Goal: Information Seeking & Learning: Learn about a topic

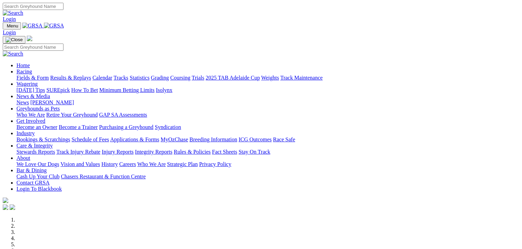
drag, startPoint x: 0, startPoint y: 0, endPoint x: 115, endPoint y: 28, distance: 118.7
click at [32, 69] on link "Racing" at bounding box center [23, 72] width 15 height 6
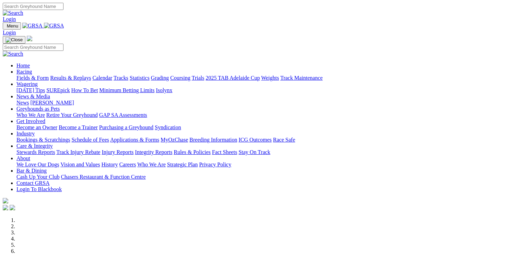
click at [32, 69] on link "Racing" at bounding box center [23, 72] width 15 height 6
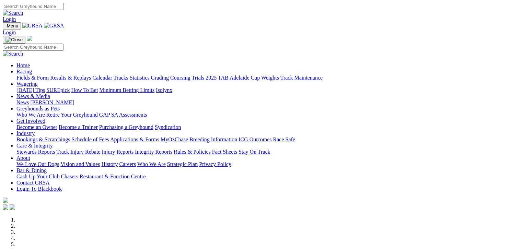
click at [32, 75] on link "Fields & Form" at bounding box center [32, 78] width 32 height 6
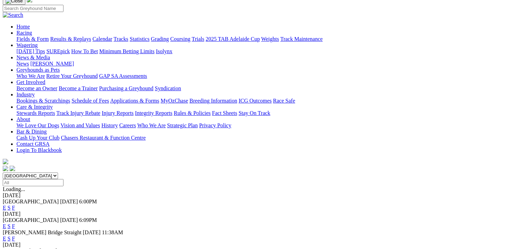
scroll to position [52, 0]
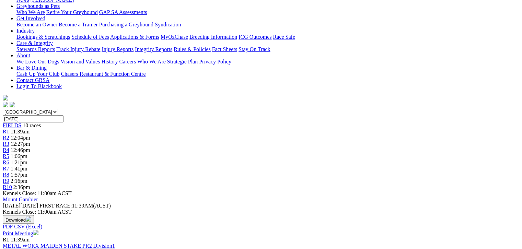
scroll to position [86, 0]
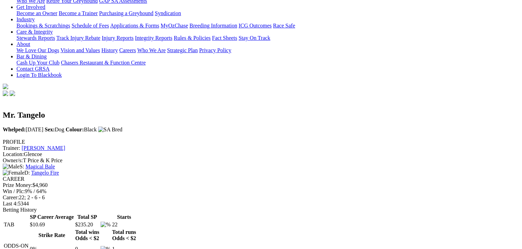
scroll to position [103, 0]
